Goal: Task Accomplishment & Management: Manage account settings

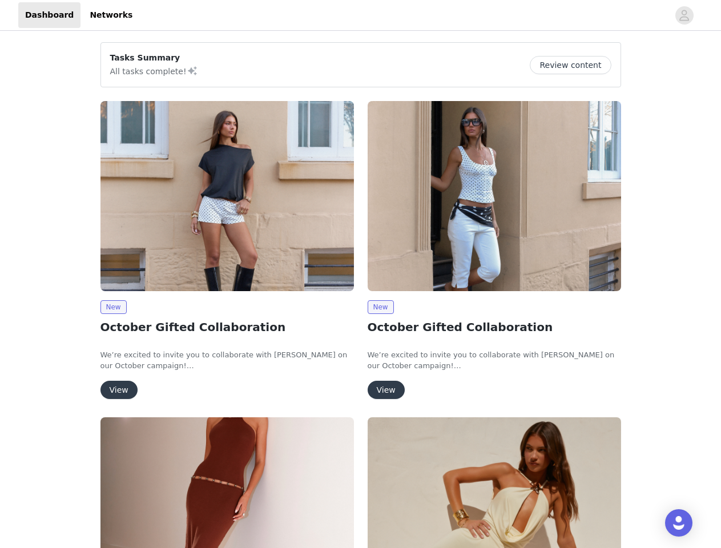
click at [361, 274] on div "New October Gifted Collaboration We’re excited to invite you to collaborate wit…" at bounding box center [494, 252] width 267 height 316
click at [360, 15] on div at bounding box center [403, 15] width 529 height 26
click at [684, 15] on icon "avatar" at bounding box center [683, 15] width 11 height 18
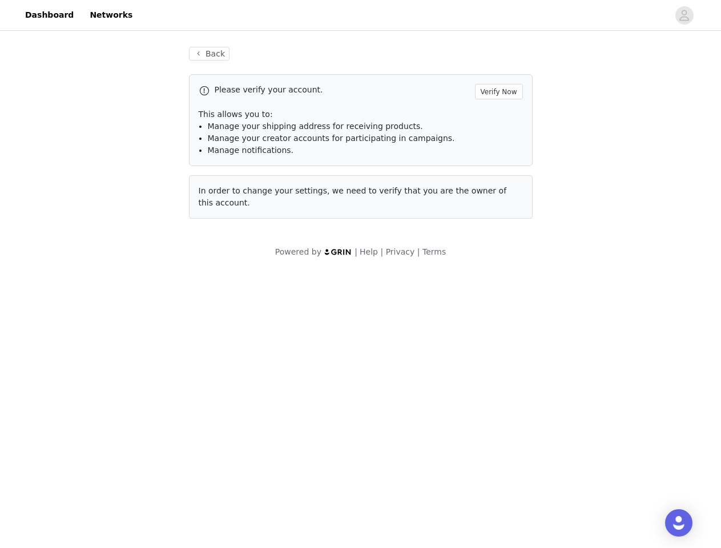
click at [574, 65] on div "Back Please verify your account. Verify Now This allows you to: Manage your shi…" at bounding box center [360, 152] width 721 height 238
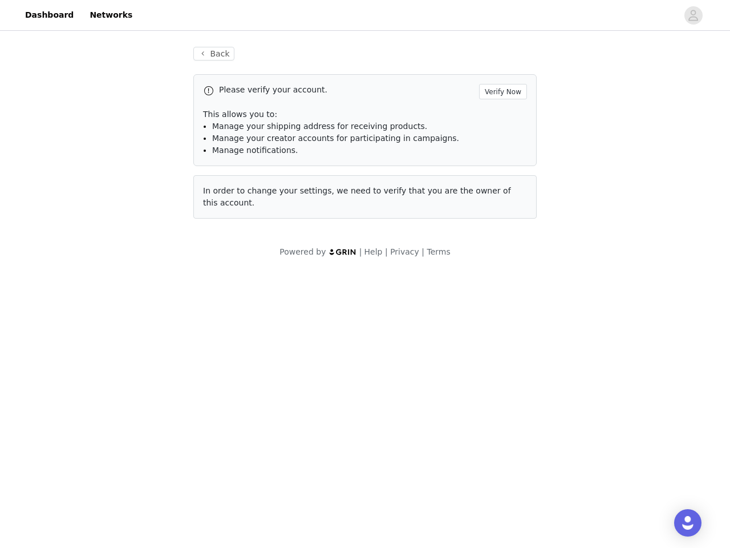
click at [227, 196] on span "In order to change your settings, we need to verify that you are the owner of t…" at bounding box center [357, 196] width 308 height 21
click at [113, 307] on body "Dashboard Networks Back Please verify your account. Verify Now This allows you …" at bounding box center [365, 274] width 730 height 548
click at [118, 390] on body "Dashboard Networks Back Please verify your account. Verify Now This allows you …" at bounding box center [365, 274] width 730 height 548
click at [494, 196] on span "In order to change your settings, we need to verify that you are the owner of t…" at bounding box center [357, 196] width 308 height 21
click at [380, 307] on body "Dashboard Networks Back Please verify your account. Verify Now This allows you …" at bounding box center [365, 274] width 730 height 548
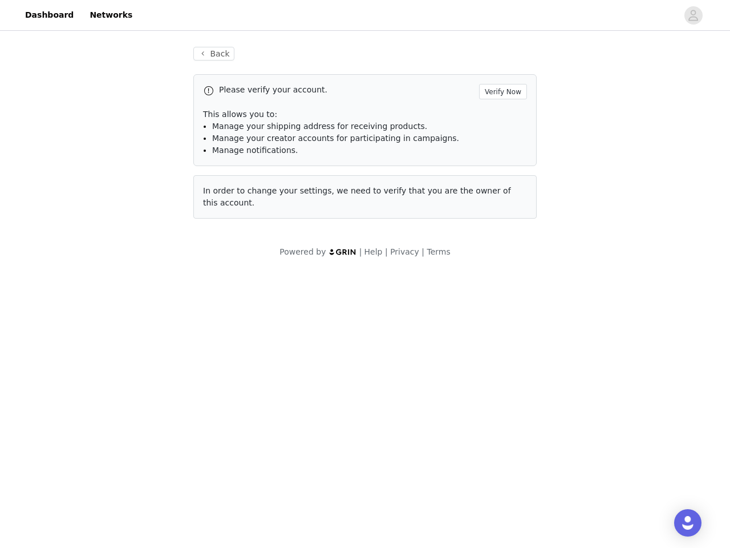
click at [385, 390] on body "Dashboard Networks Back Please verify your account. Verify Now This allows you …" at bounding box center [365, 274] width 730 height 548
